Goal: Task Accomplishment & Management: Complete application form

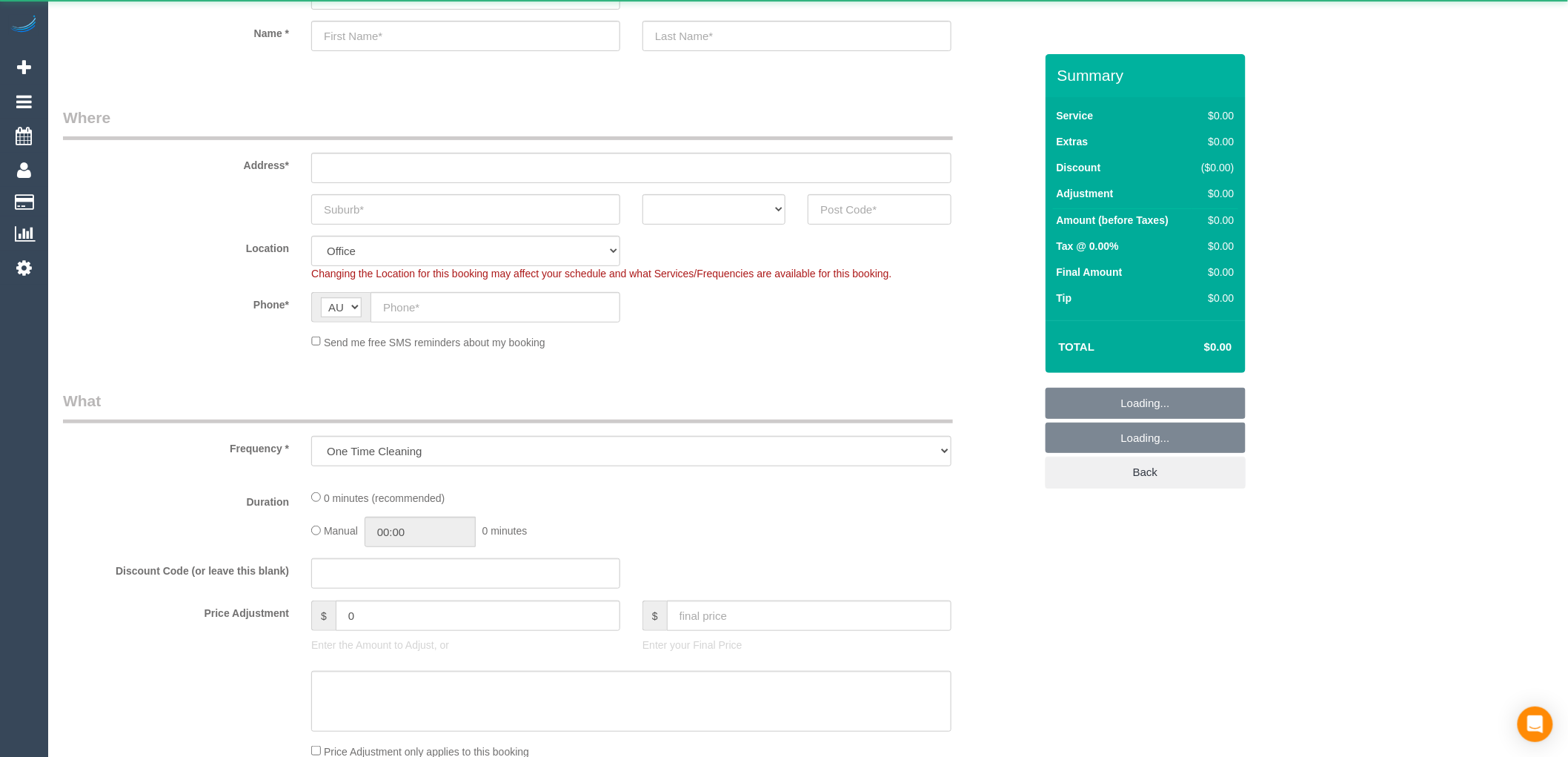
select select "object:649"
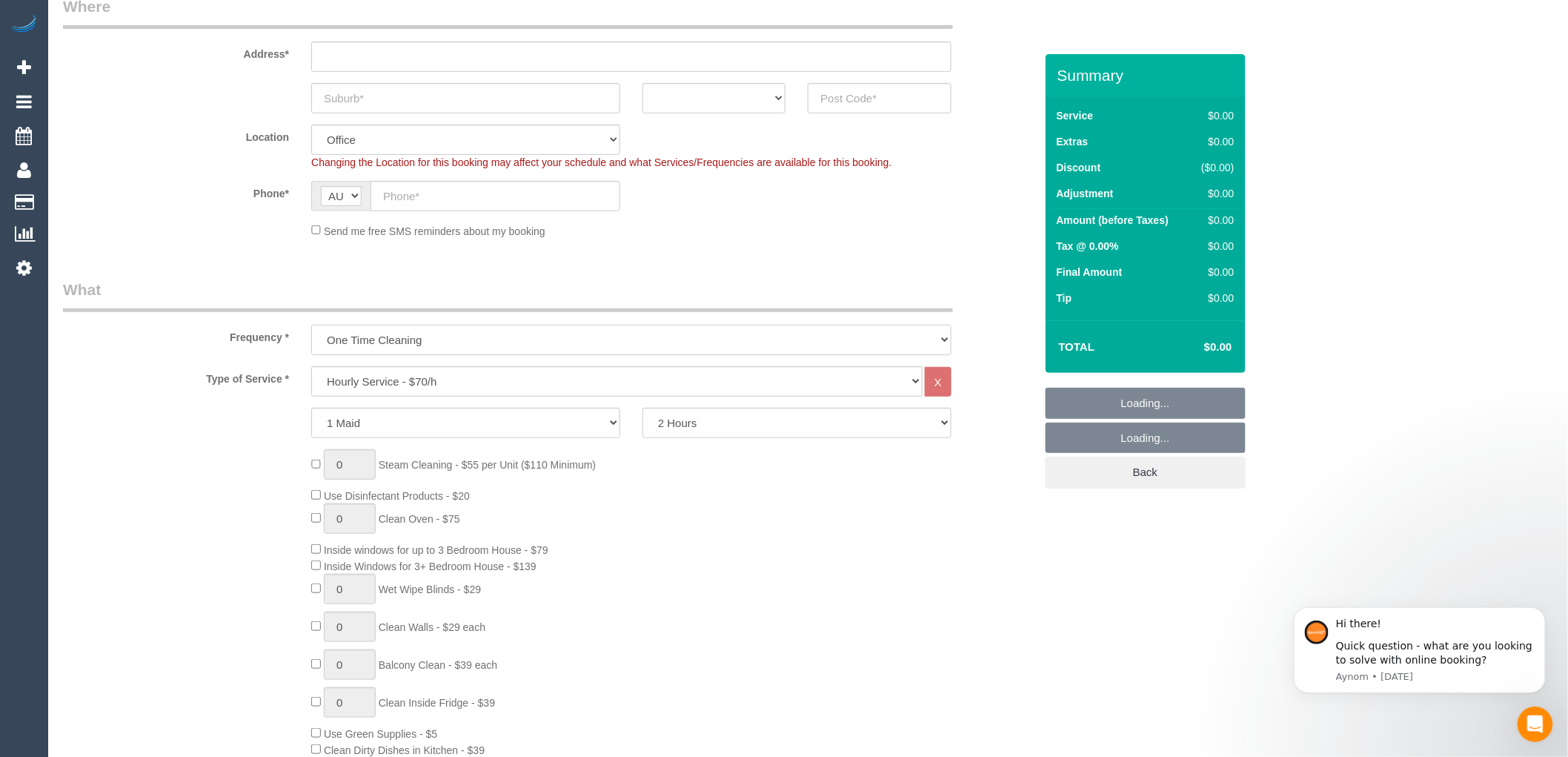
click at [415, 339] on select "One Time Cleaning Weekly - 10% Off - 10.00% (0% for the First Booking) Fortnigh…" at bounding box center [631, 340] width 640 height 30
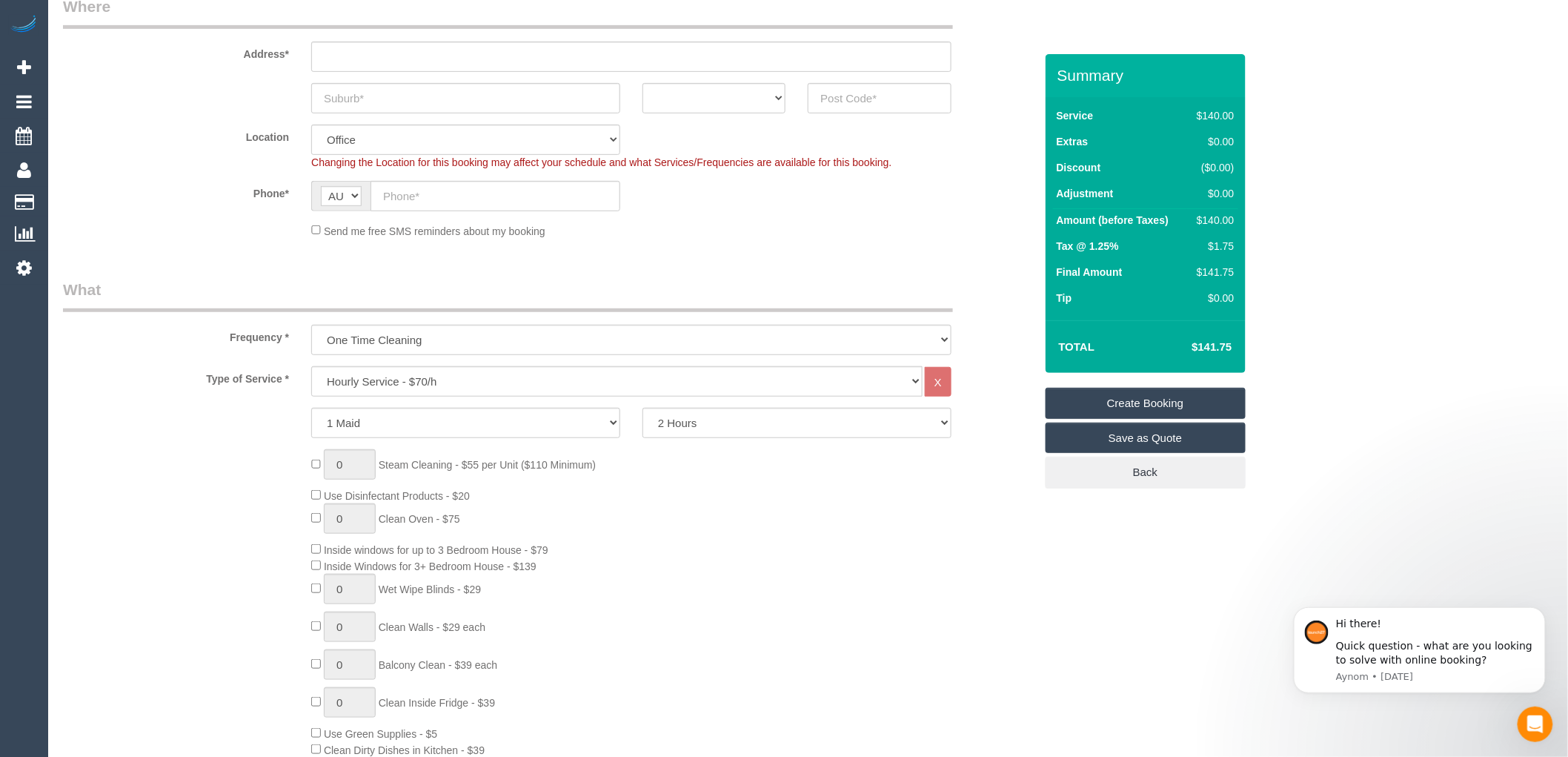
click at [413, 282] on legend "What" at bounding box center [508, 295] width 890 height 34
click at [394, 389] on select "Hourly Service - $70/h Hourly Service - $65/h Hourly Service - $60/h Hourly Ser…" at bounding box center [617, 381] width 612 height 30
select select "212"
click at [311, 367] on select "Hourly Service - $70/h Hourly Service - $65/h Hourly Service - $60/h Hourly Ser…" at bounding box center [617, 381] width 612 height 30
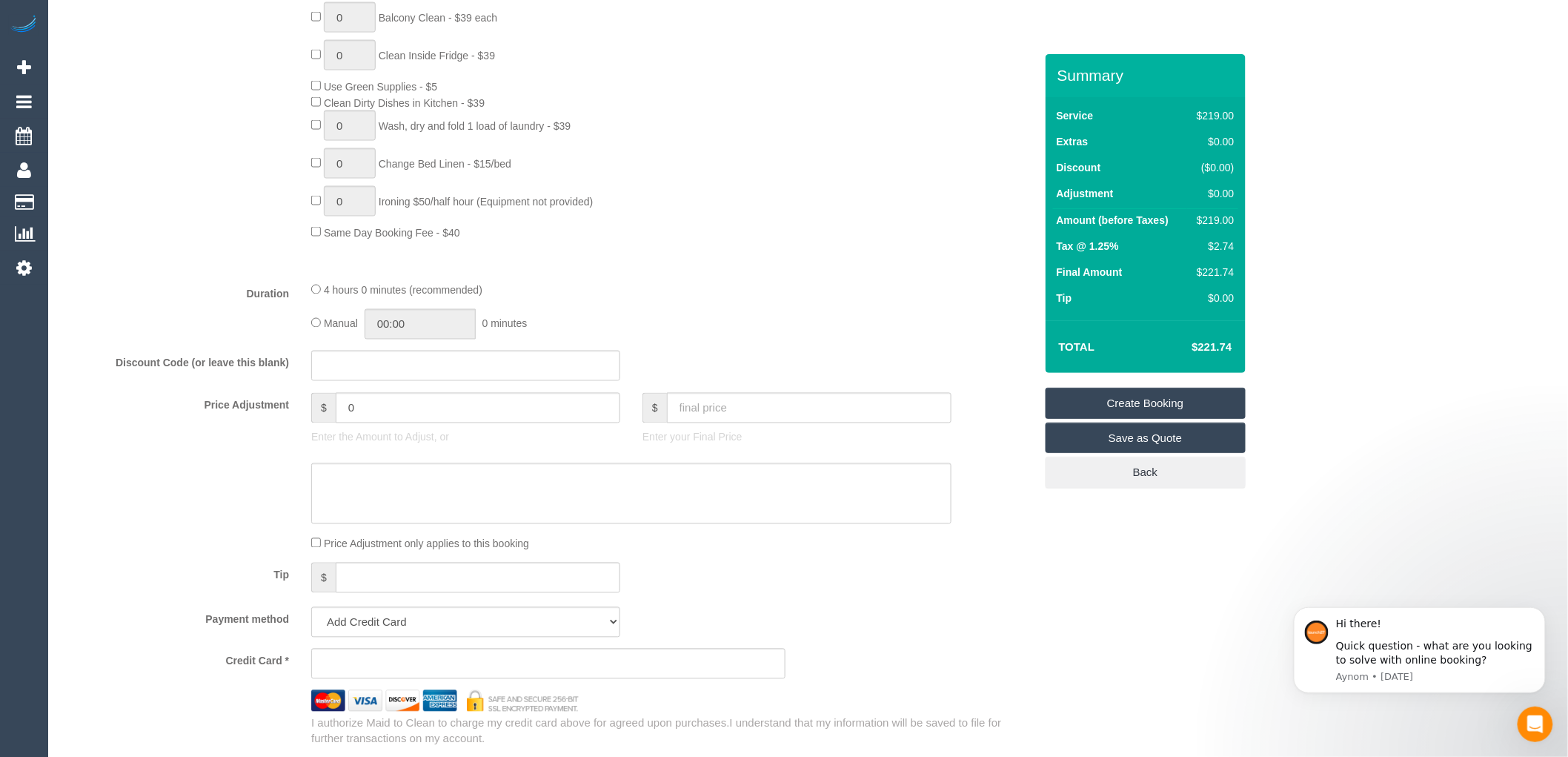
scroll to position [1153, 0]
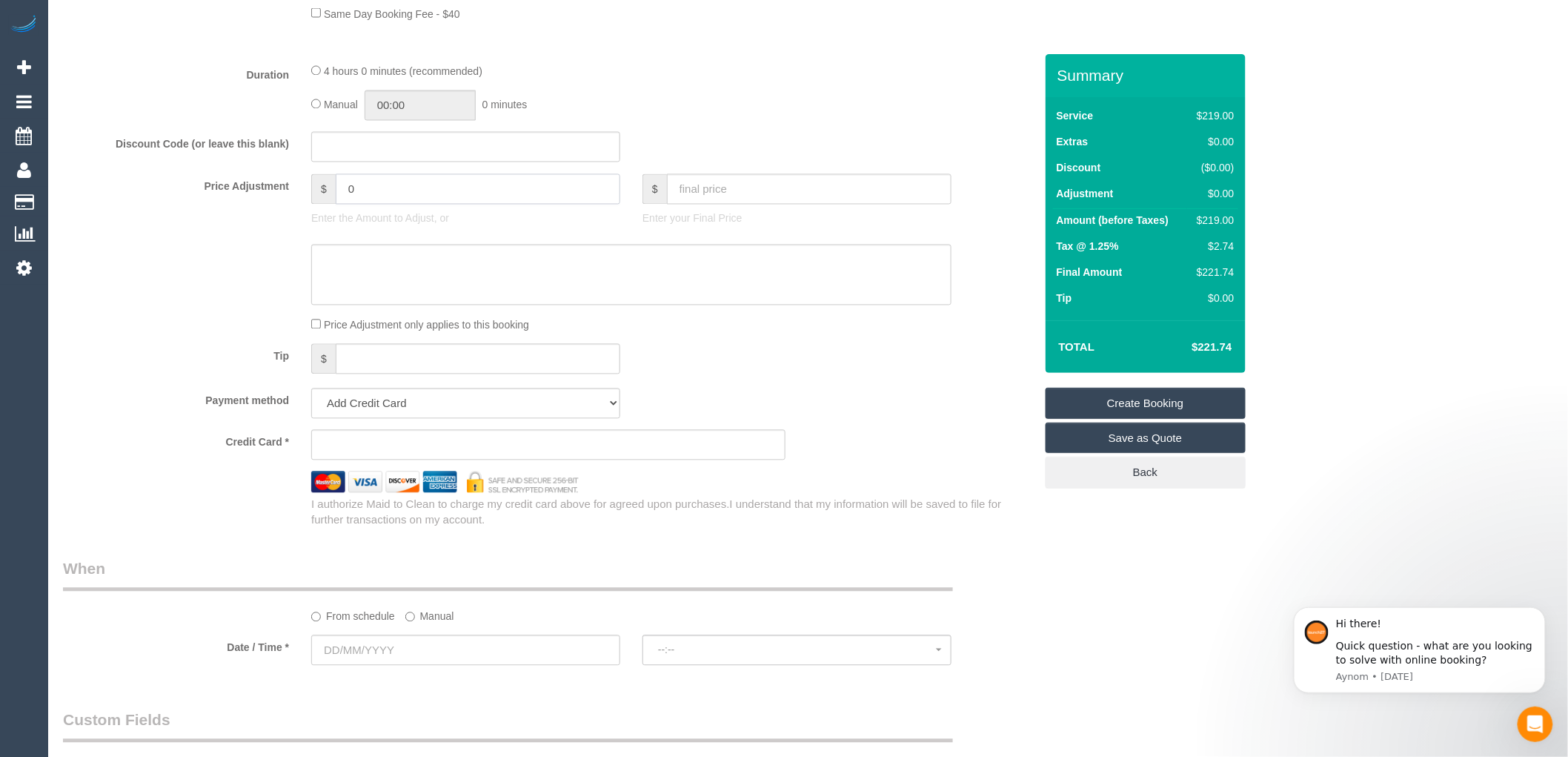
click at [380, 204] on input "0" at bounding box center [478, 189] width 285 height 30
type input "-30"
click at [944, 377] on div "Tip $" at bounding box center [549, 361] width 994 height 34
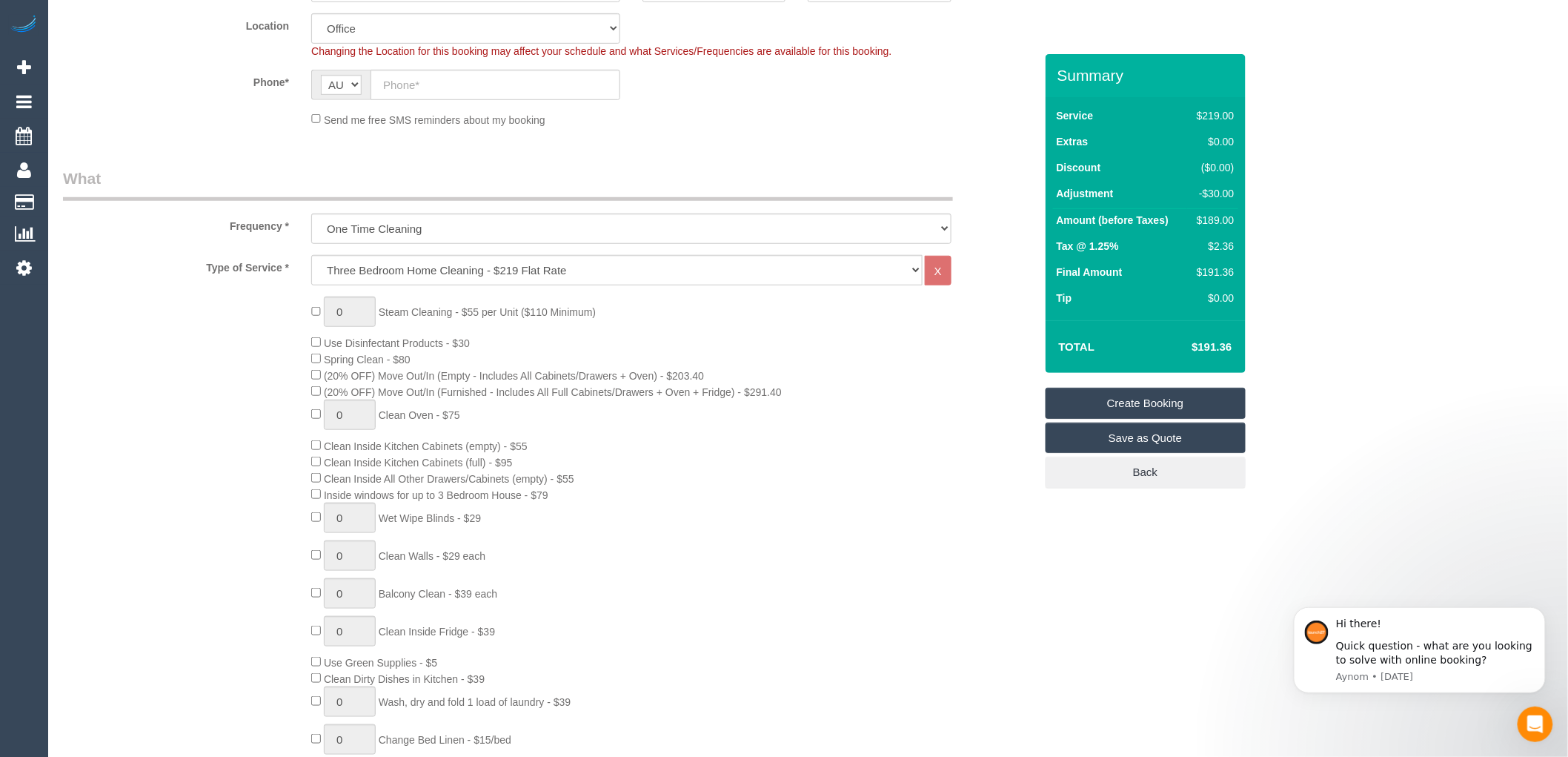
scroll to position [329, 0]
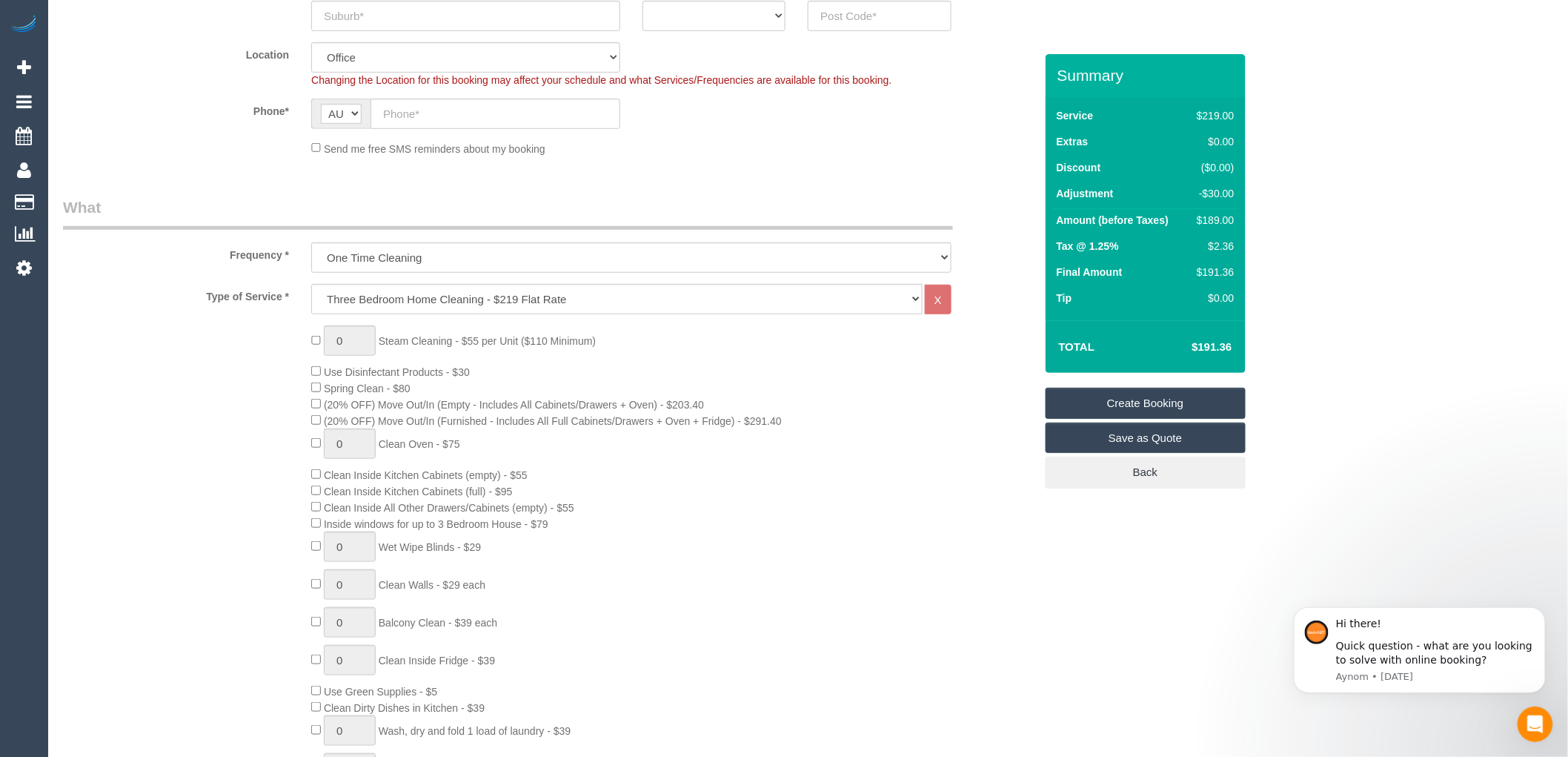
drag, startPoint x: 1204, startPoint y: 351, endPoint x: 1160, endPoint y: 352, distance: 44.0
click at [1160, 352] on div "Total $191.36" at bounding box center [1145, 346] width 200 height 53
copy table "Total"
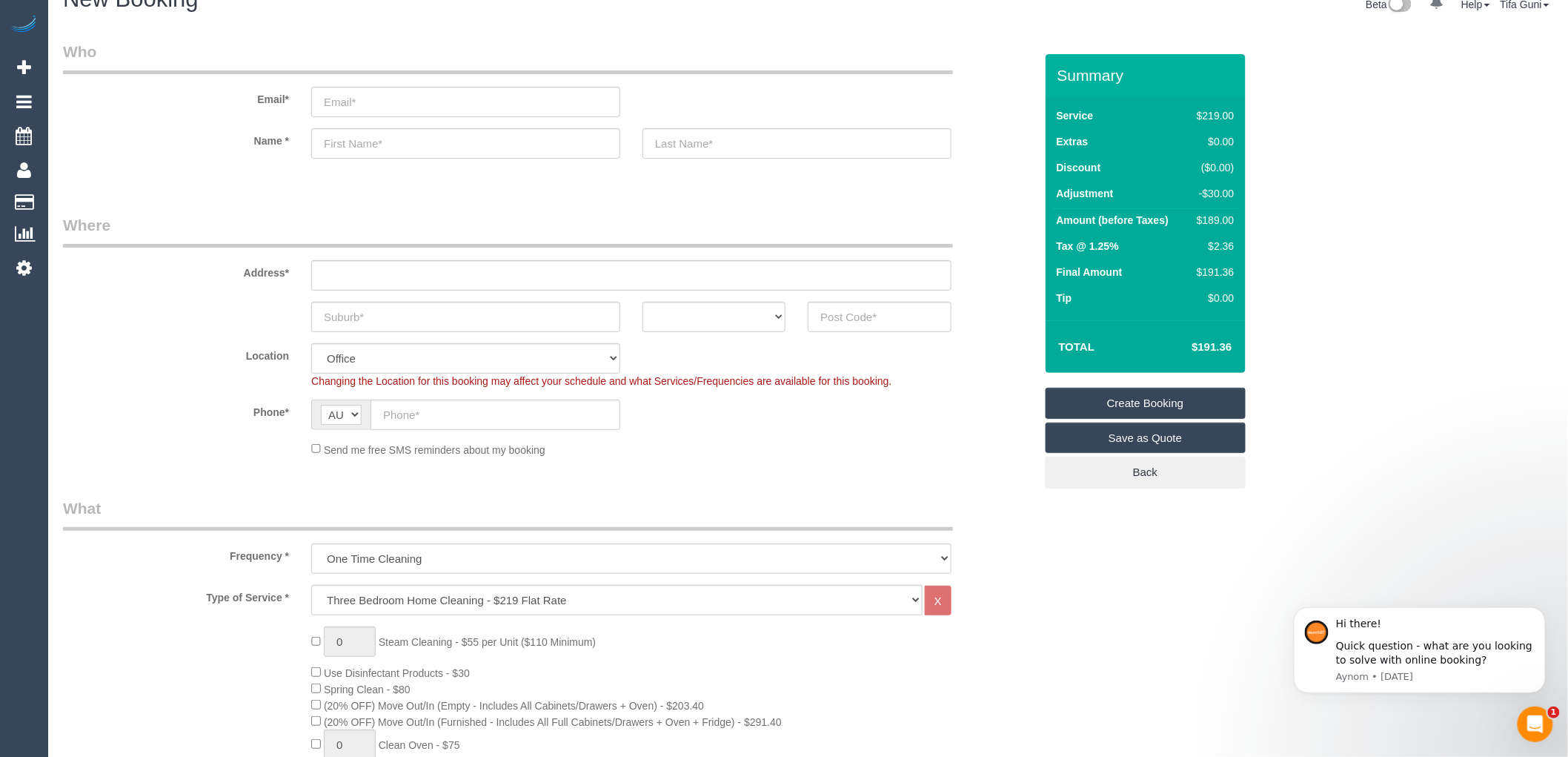
scroll to position [0, 0]
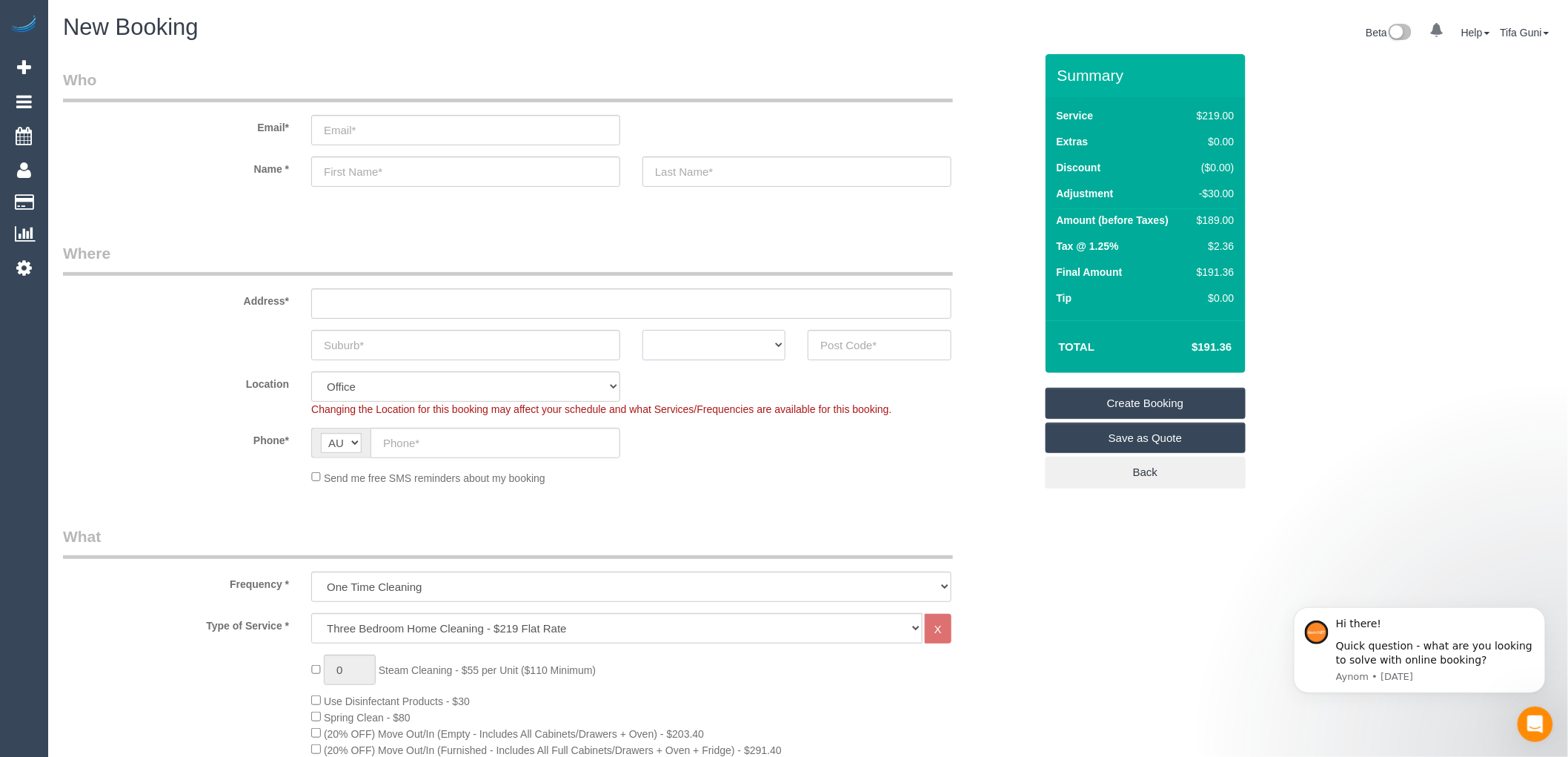
click at [747, 347] on select "ACT [GEOGRAPHIC_DATA] NT [GEOGRAPHIC_DATA] SA TAS [GEOGRAPHIC_DATA] [GEOGRAPHIC…" at bounding box center [714, 345] width 143 height 30
select select "VIC"
click at [643, 329] on select "ACT [GEOGRAPHIC_DATA] NT [GEOGRAPHIC_DATA] SA TAS [GEOGRAPHIC_DATA] [GEOGRAPHIC…" at bounding box center [714, 345] width 143 height 30
click at [871, 331] on input "text" at bounding box center [879, 345] width 143 height 30
click at [337, 338] on input "text" at bounding box center [465, 345] width 309 height 30
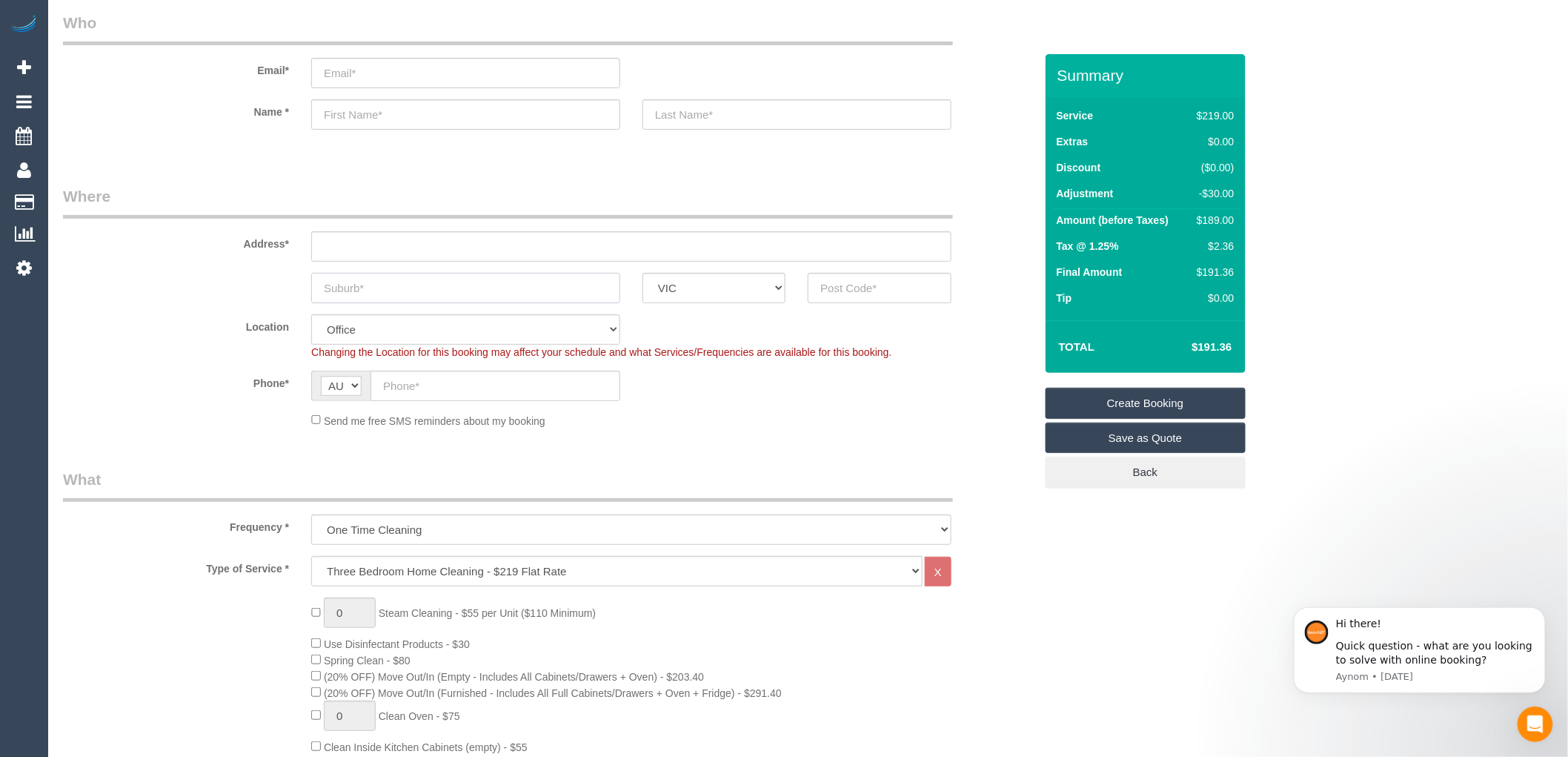
scroll to position [82, 0]
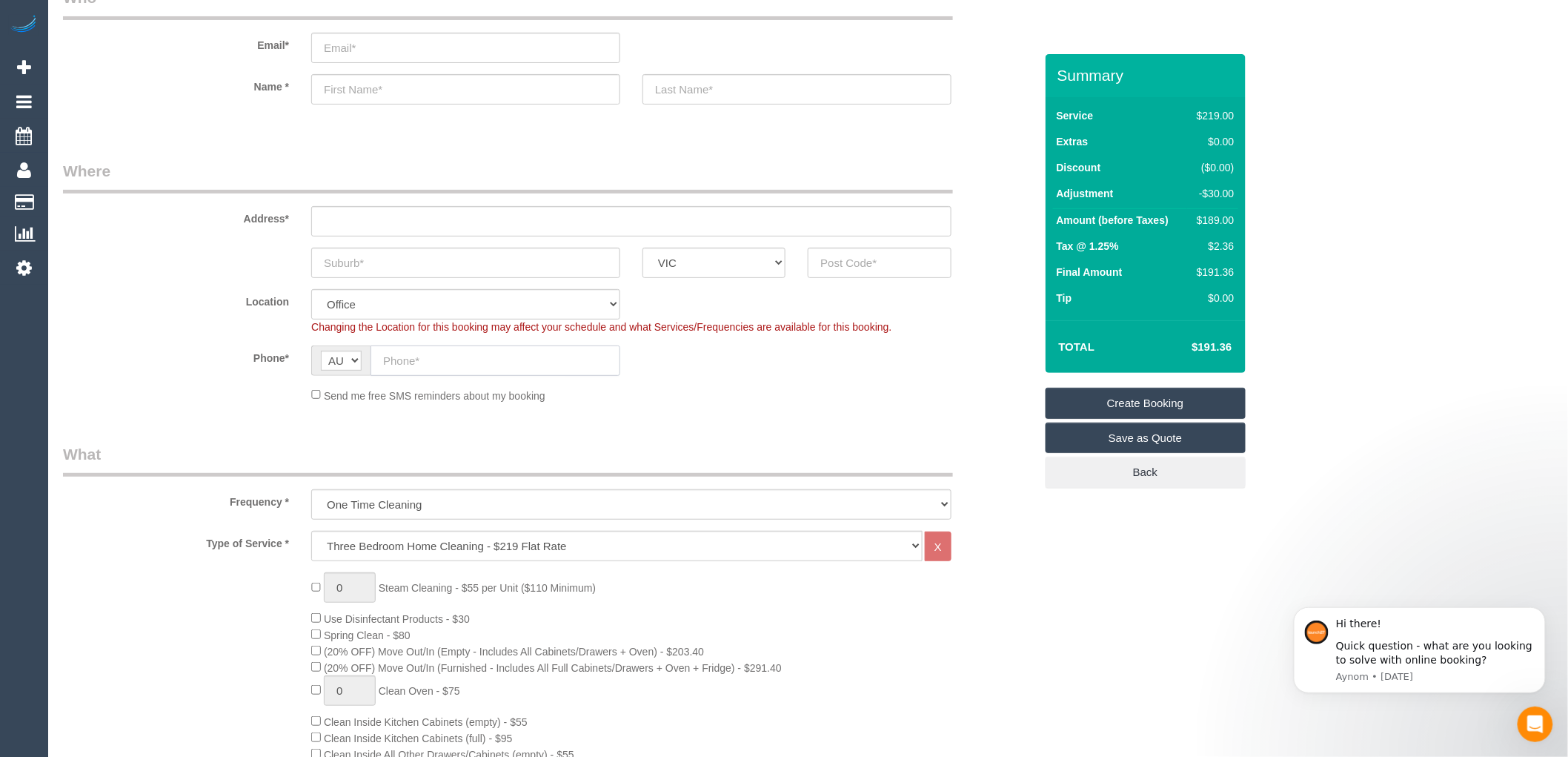
click at [421, 361] on input "text" at bounding box center [495, 361] width 250 height 30
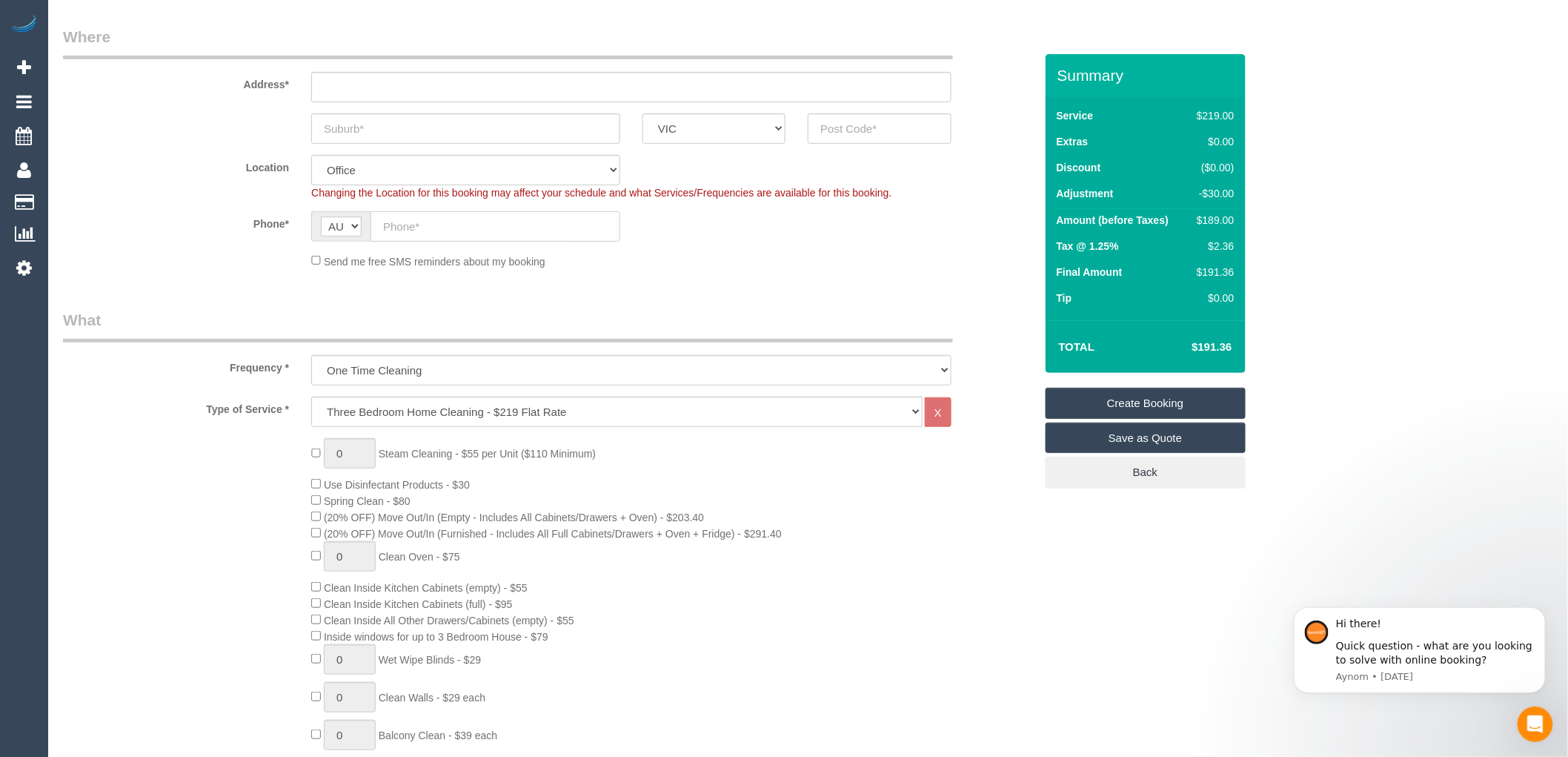
scroll to position [0, 0]
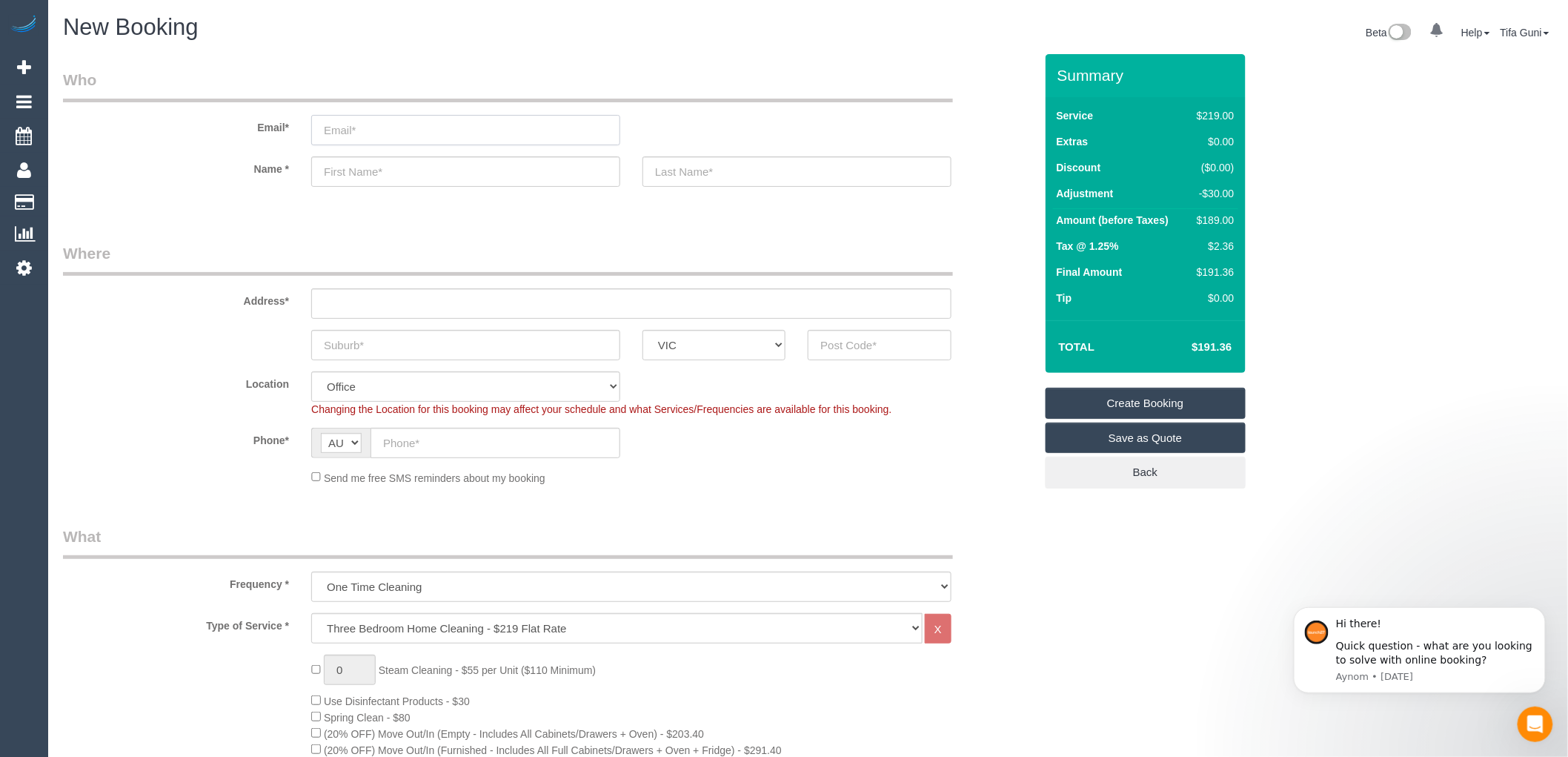
drag, startPoint x: 435, startPoint y: 129, endPoint x: 199, endPoint y: 138, distance: 236.2
click at [199, 138] on div "Email*" at bounding box center [549, 107] width 994 height 77
click at [369, 298] on input "text" at bounding box center [631, 303] width 640 height 30
paste input "[PHONE_NUMBER]"
type input "[PHONE_NUMBER]"
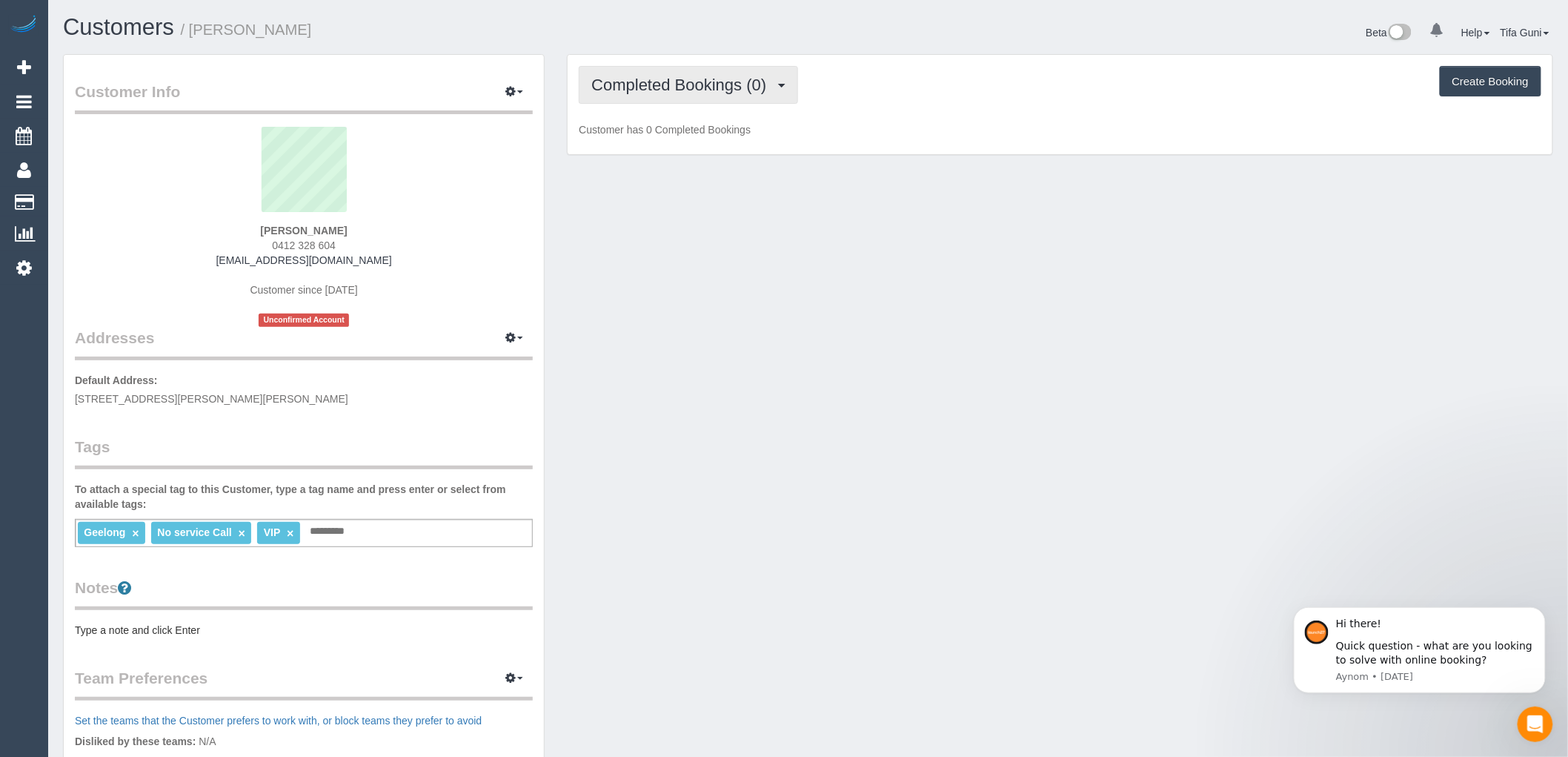
click at [773, 84] on span "Completed Bookings (0)" at bounding box center [683, 85] width 183 height 18
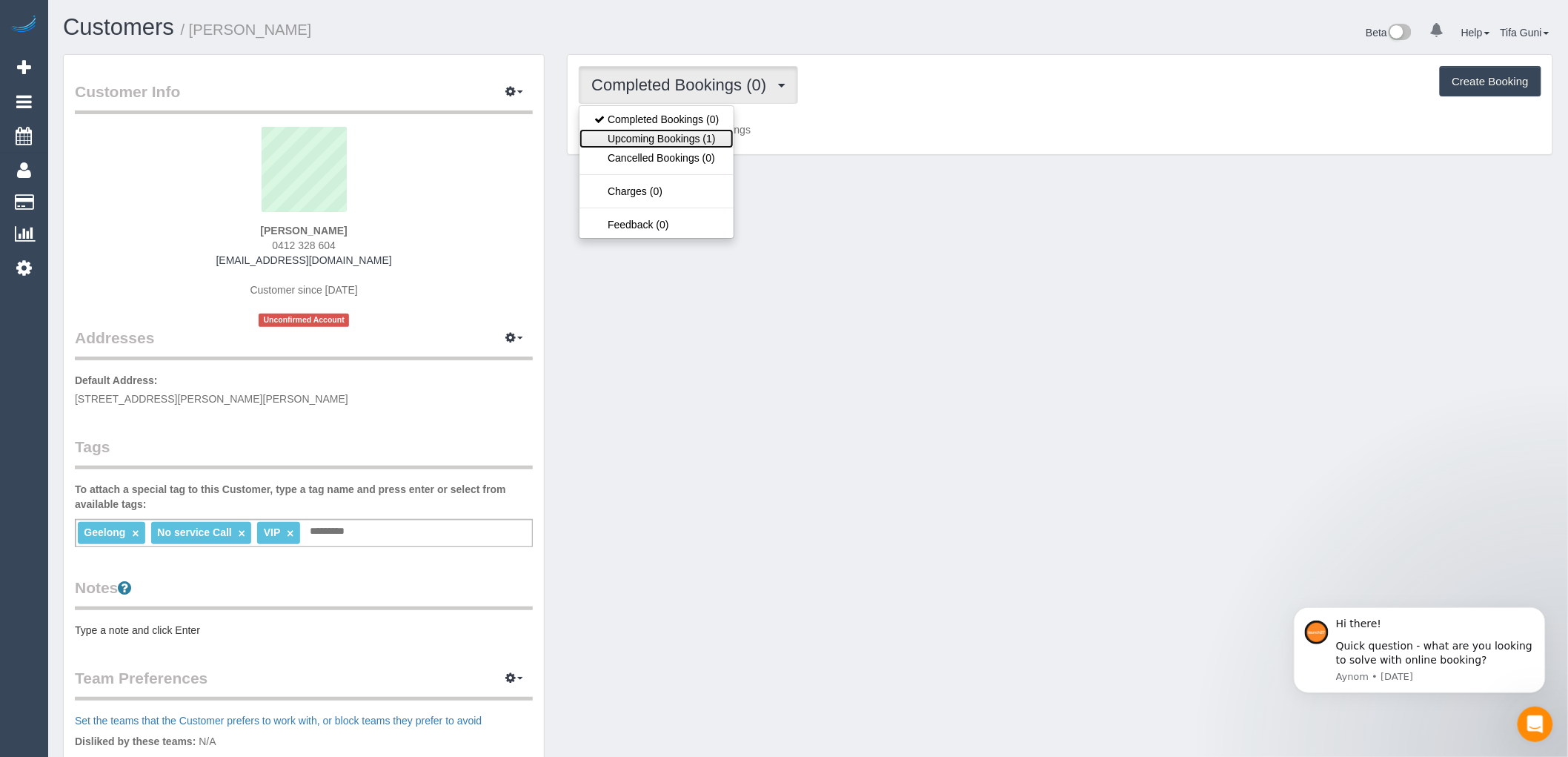
click at [655, 140] on link "Upcoming Bookings (1)" at bounding box center [656, 139] width 154 height 19
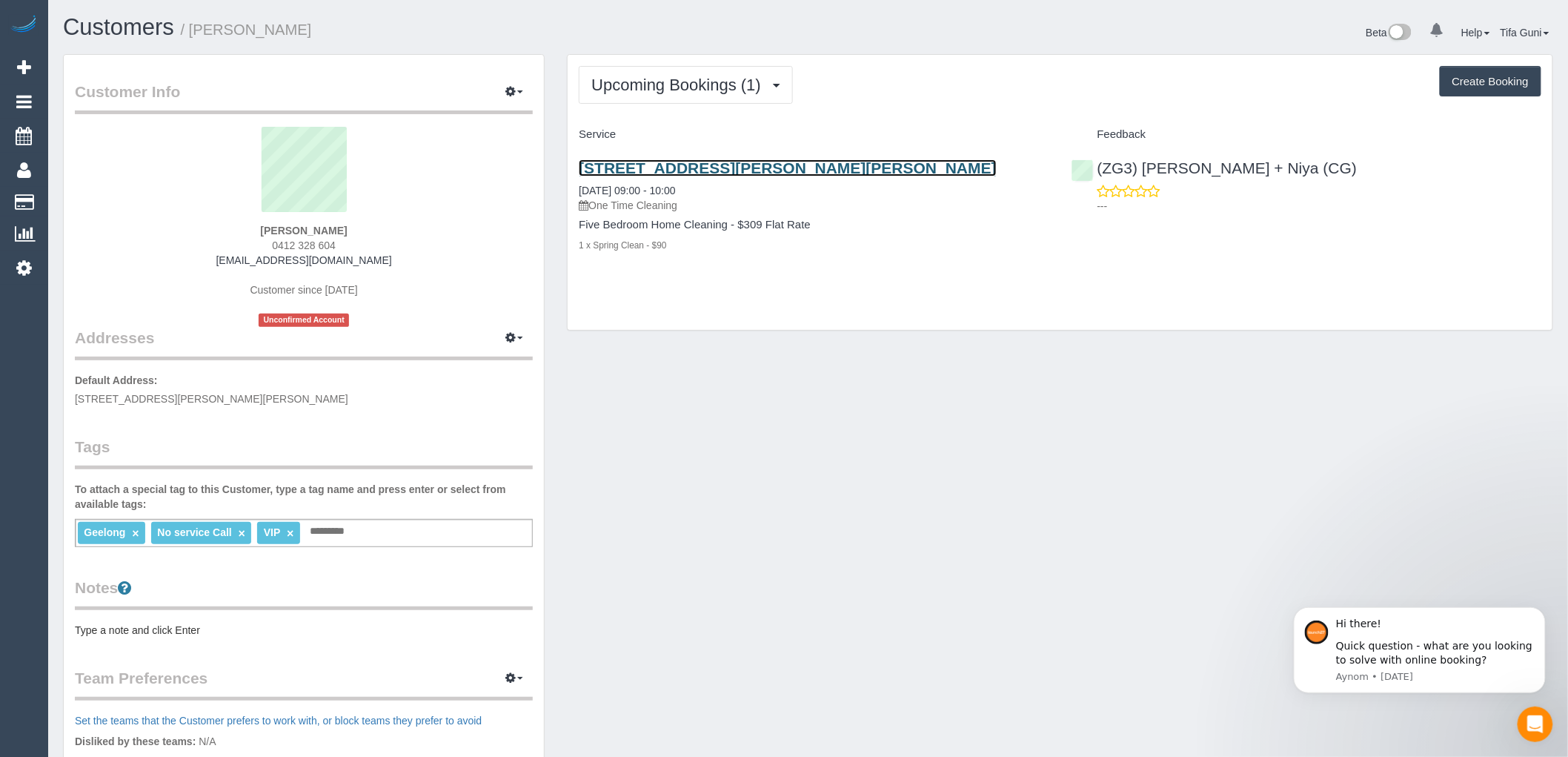
click at [727, 169] on link "61 Buchanan Boulevard, Armstrong Creek, VIC 3217" at bounding box center [788, 168] width 418 height 17
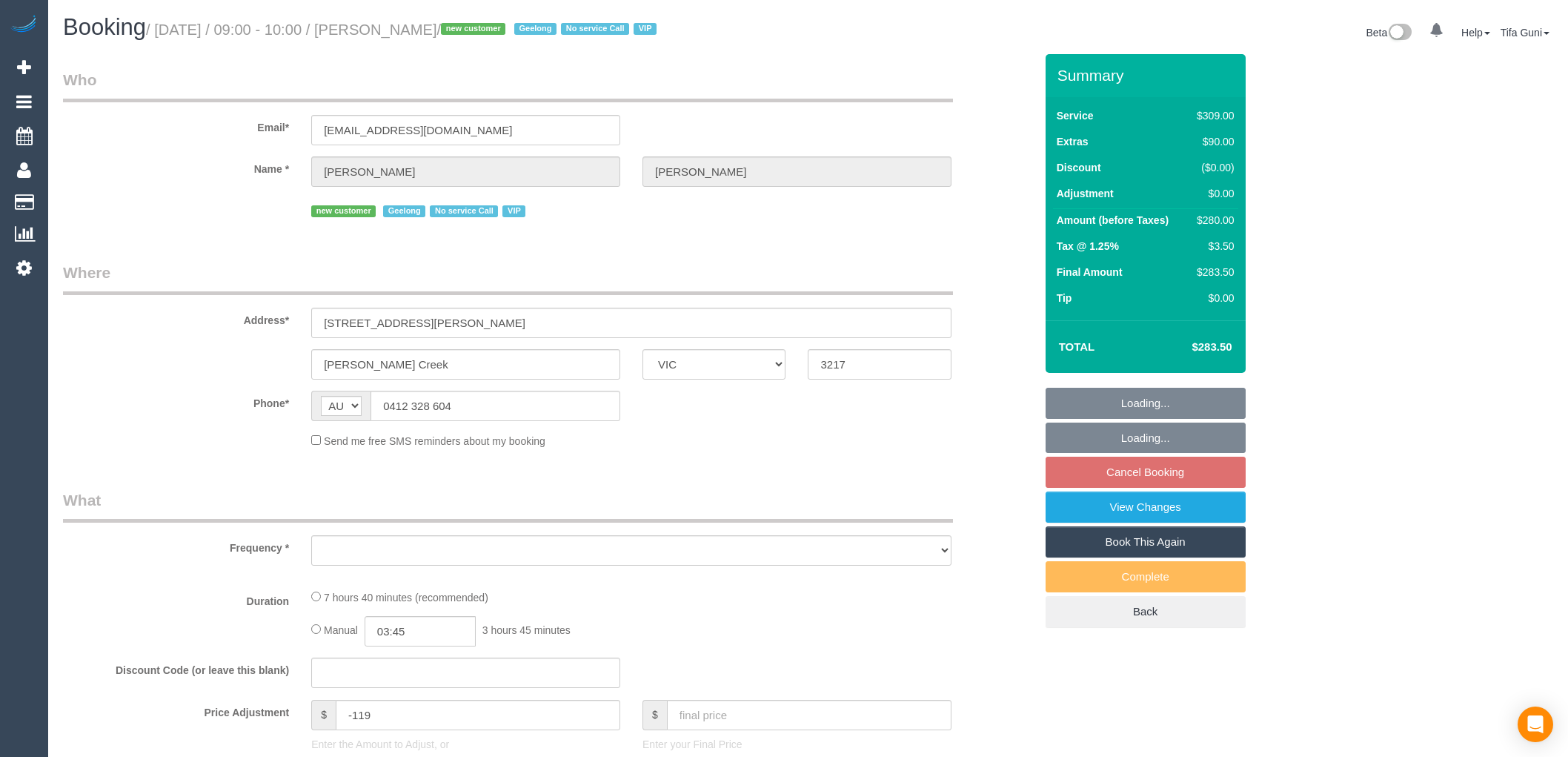
select select "VIC"
select select "string:stripe-pm_1RxFRV2GScqysDRVaO3HbnxL"
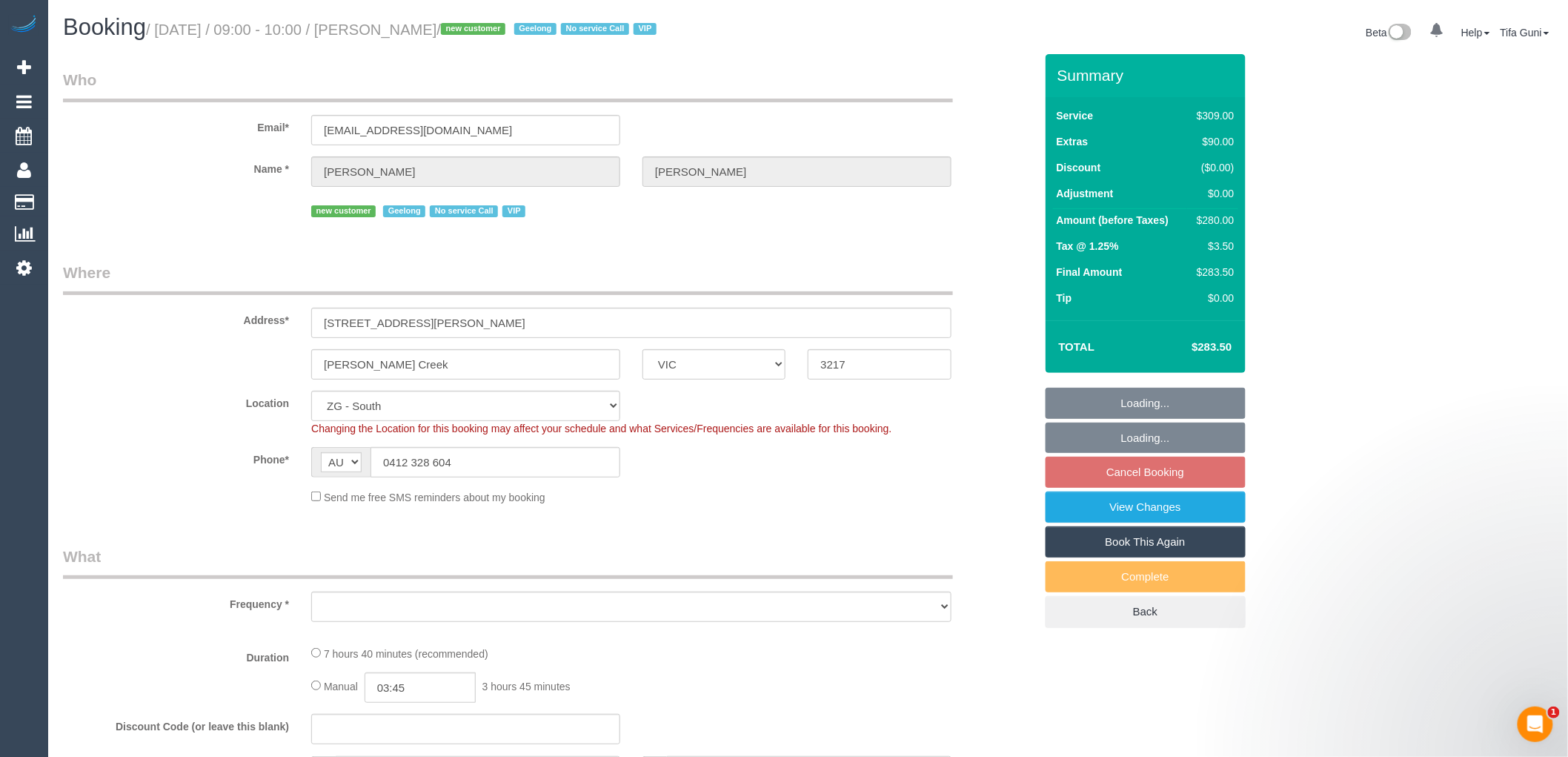
select select "object:757"
select select "number:28"
select select "number:14"
select select "number:19"
select select "number:25"
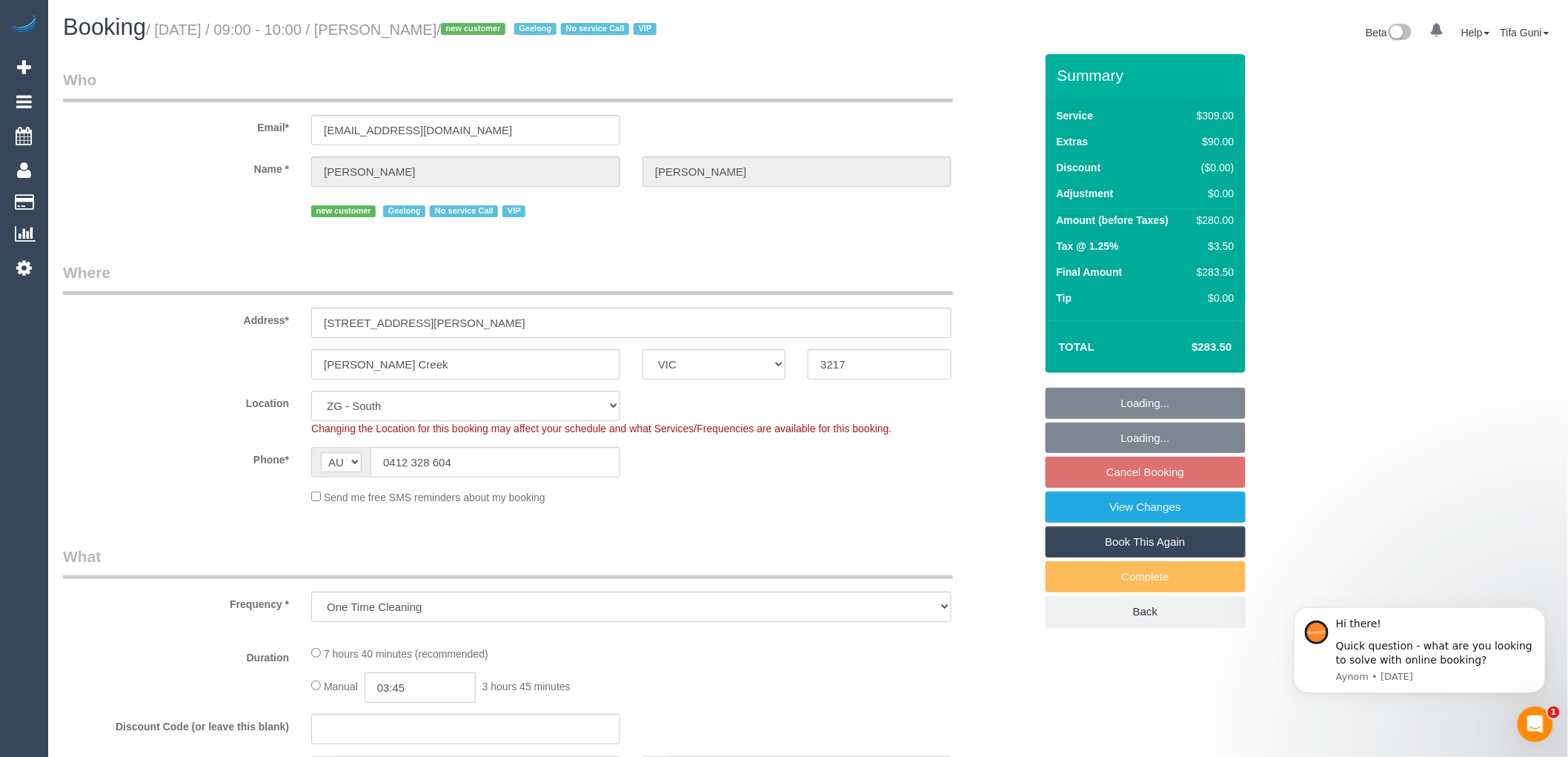
select select "object:829"
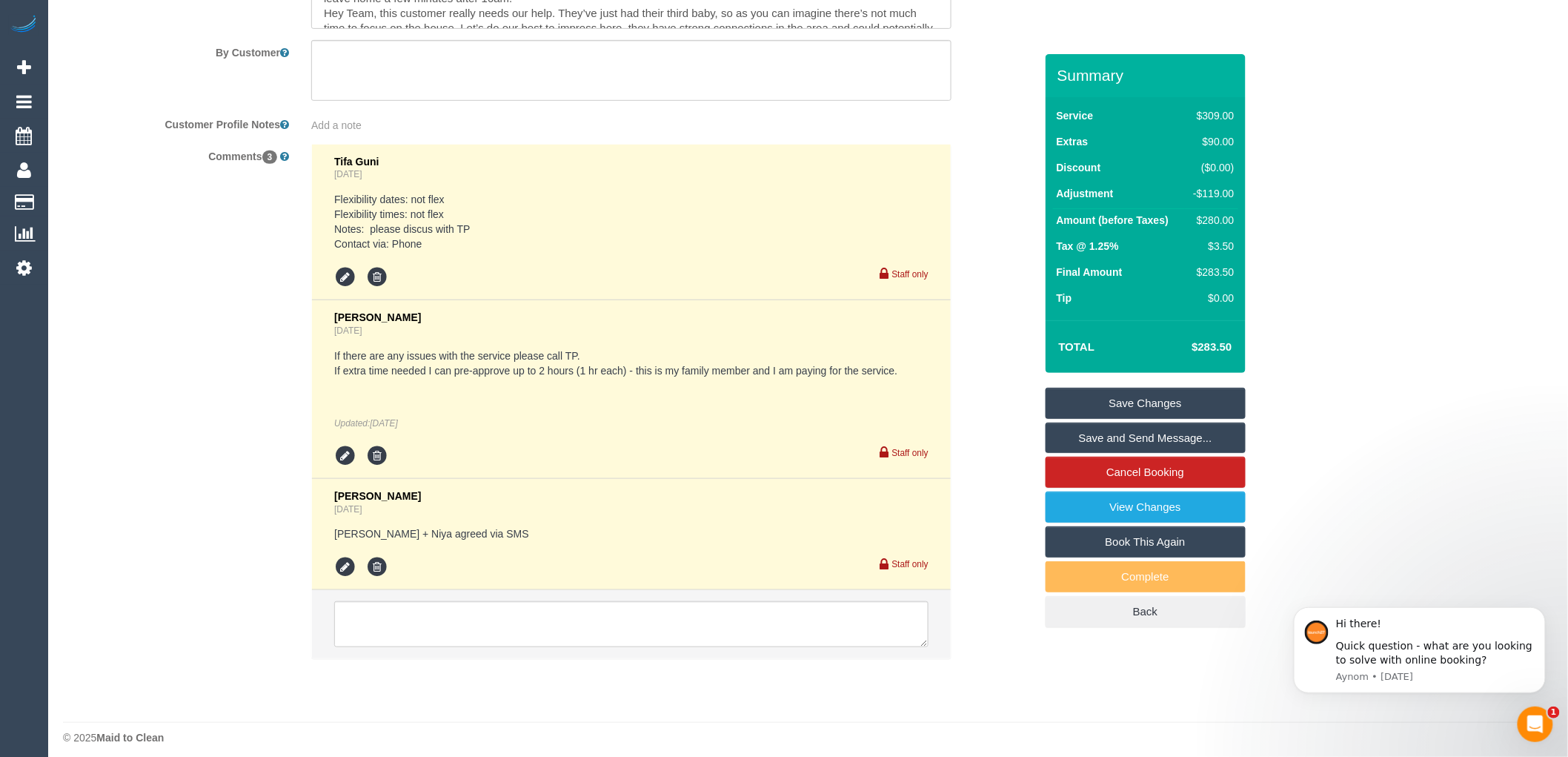
scroll to position [2622, 0]
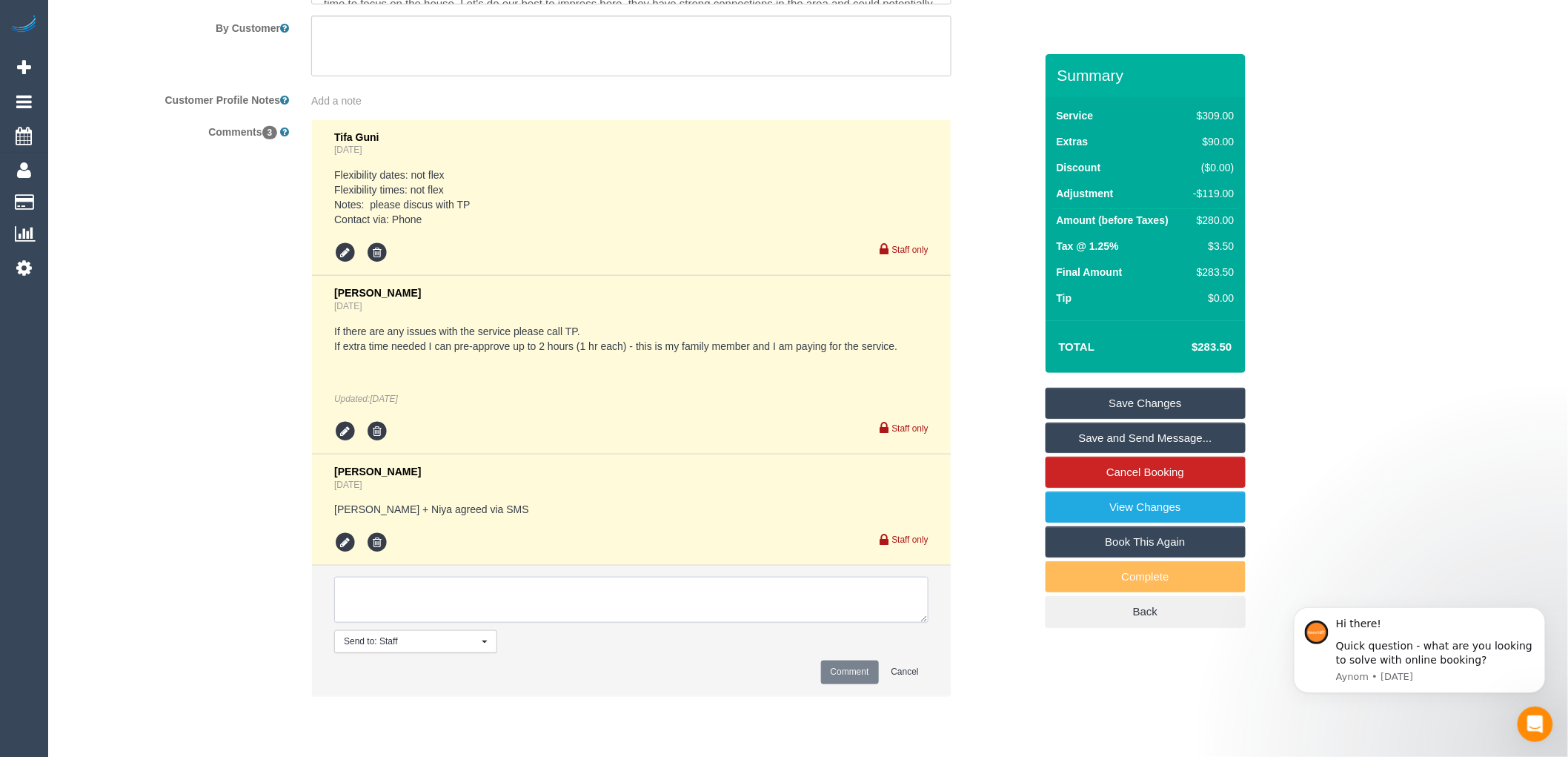
click at [410, 616] on textarea at bounding box center [631, 600] width 594 height 46
type textarea "-"
paste textarea "Flexibility dates: Flexibility times: Notes: knows we need to review Contact vi…"
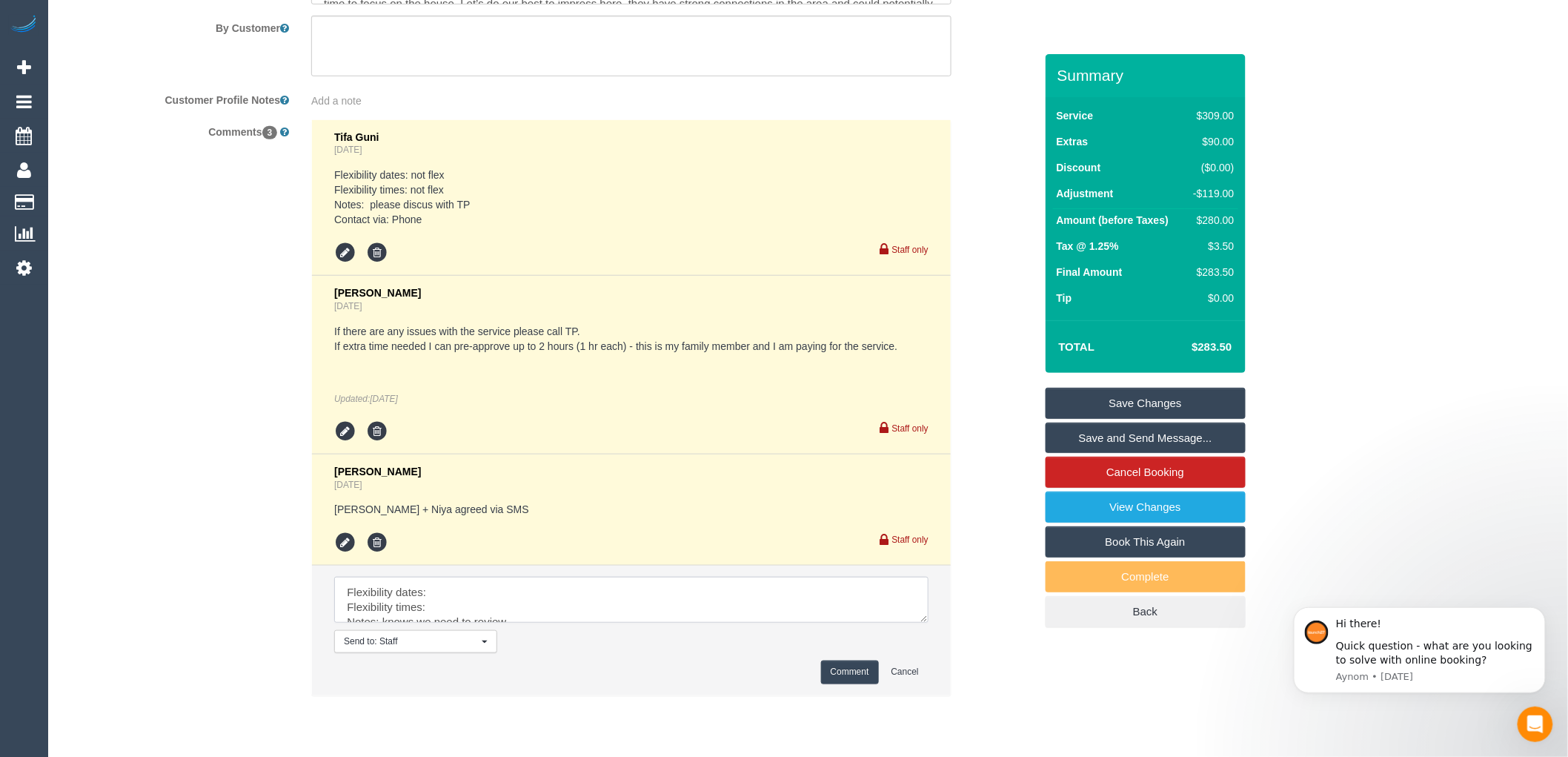
click at [449, 613] on textarea at bounding box center [631, 600] width 594 height 46
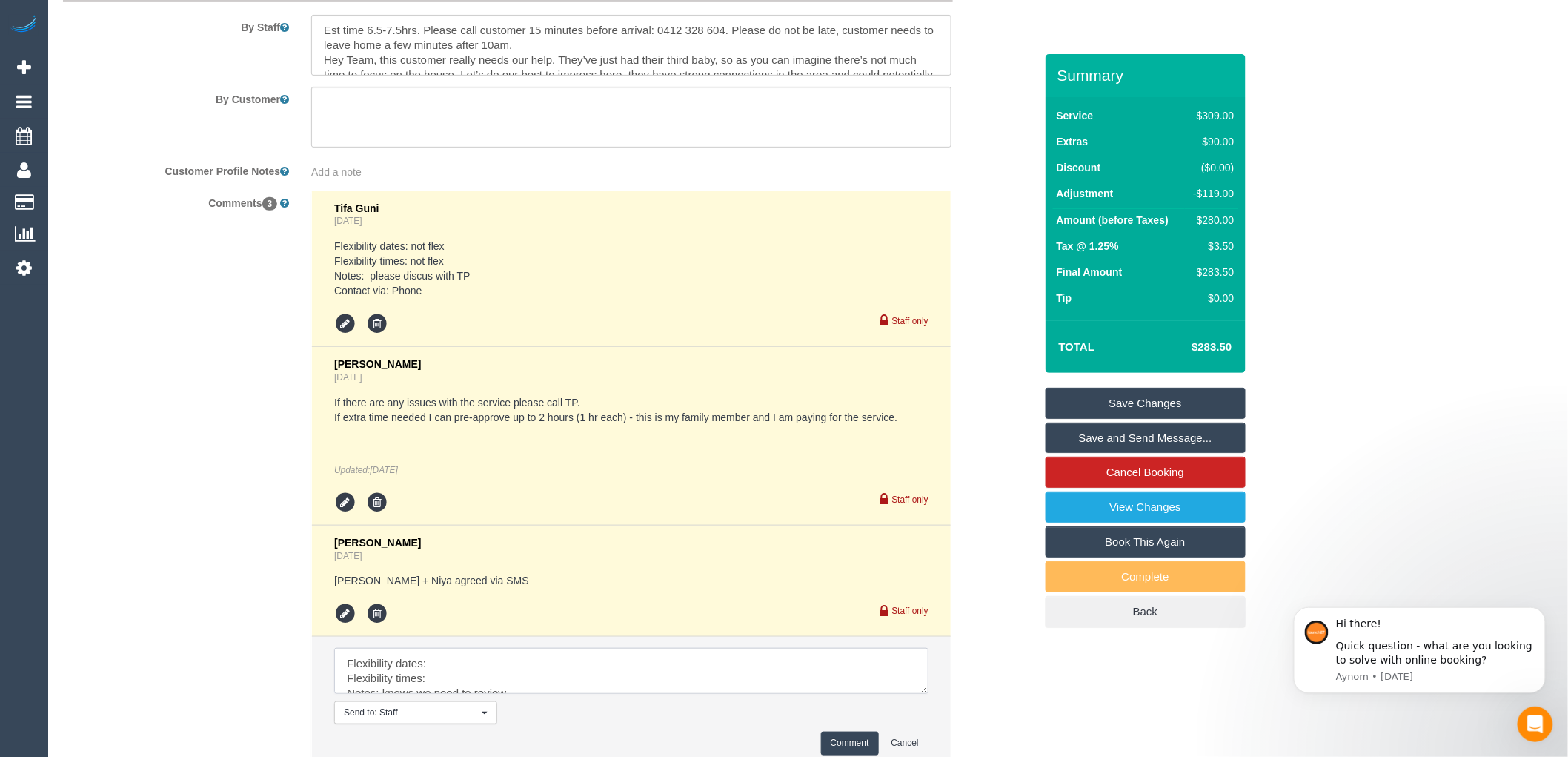
scroll to position [2457, 0]
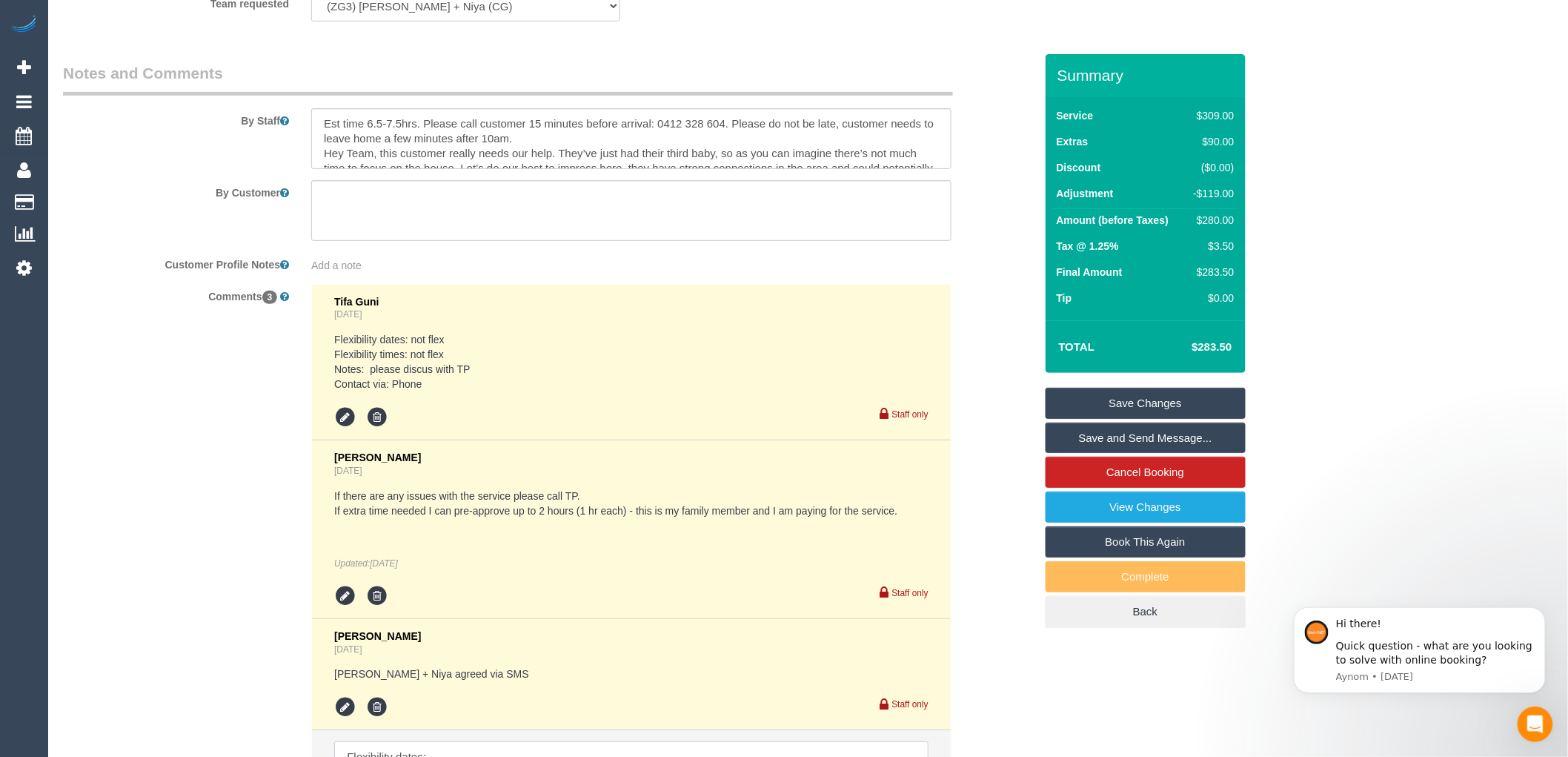
type textarea "Flexibility dates: Flexibility times: Notes: knows we need to review Contact vi…"
click at [361, 216] on textarea at bounding box center [631, 211] width 640 height 61
click at [313, 271] on span "Add a note" at bounding box center [336, 265] width 50 height 12
